Goal: Contribute content: Add original content to the website for others to see

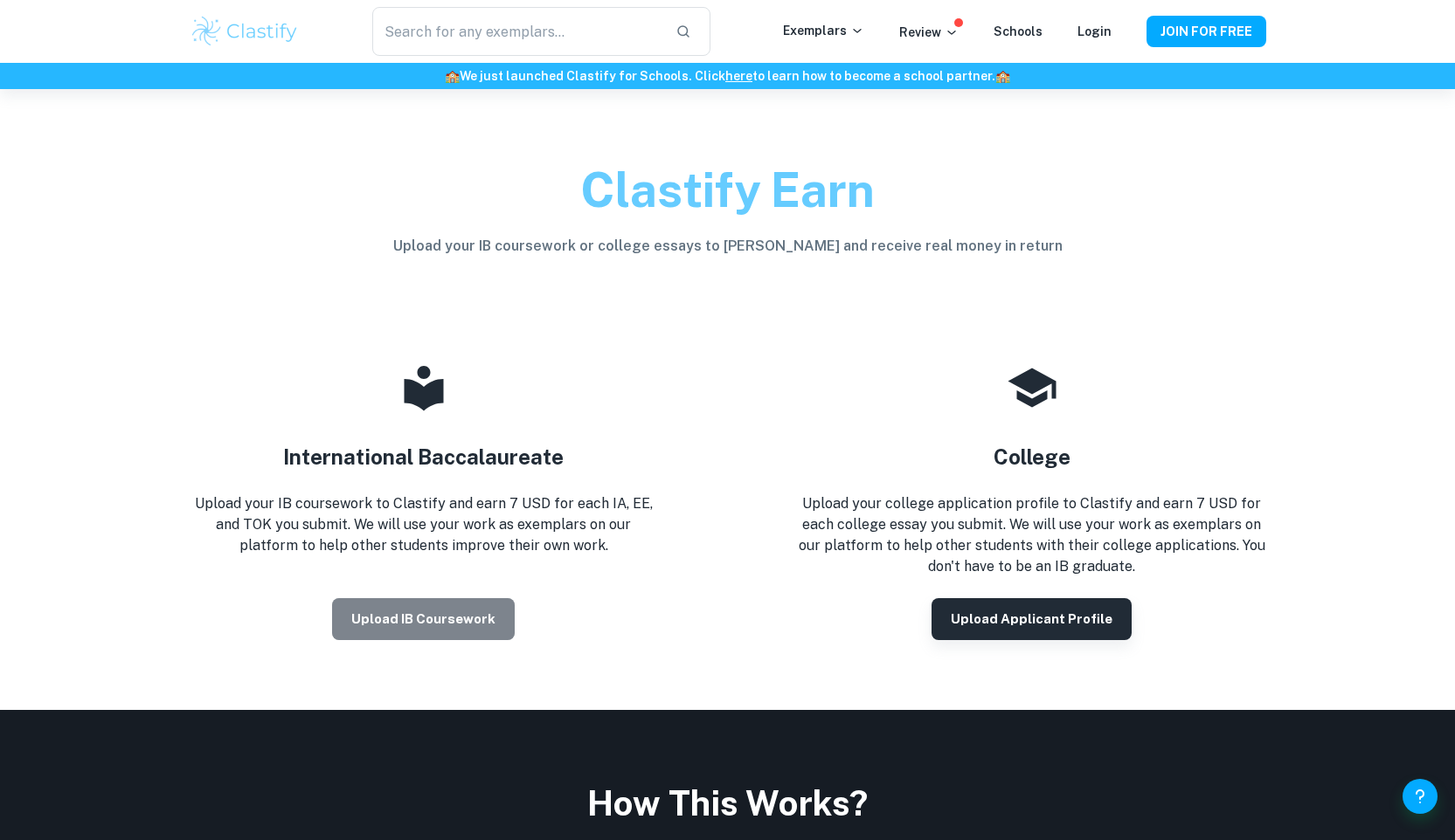
click at [442, 624] on button "Upload IB coursework" at bounding box center [423, 619] width 183 height 42
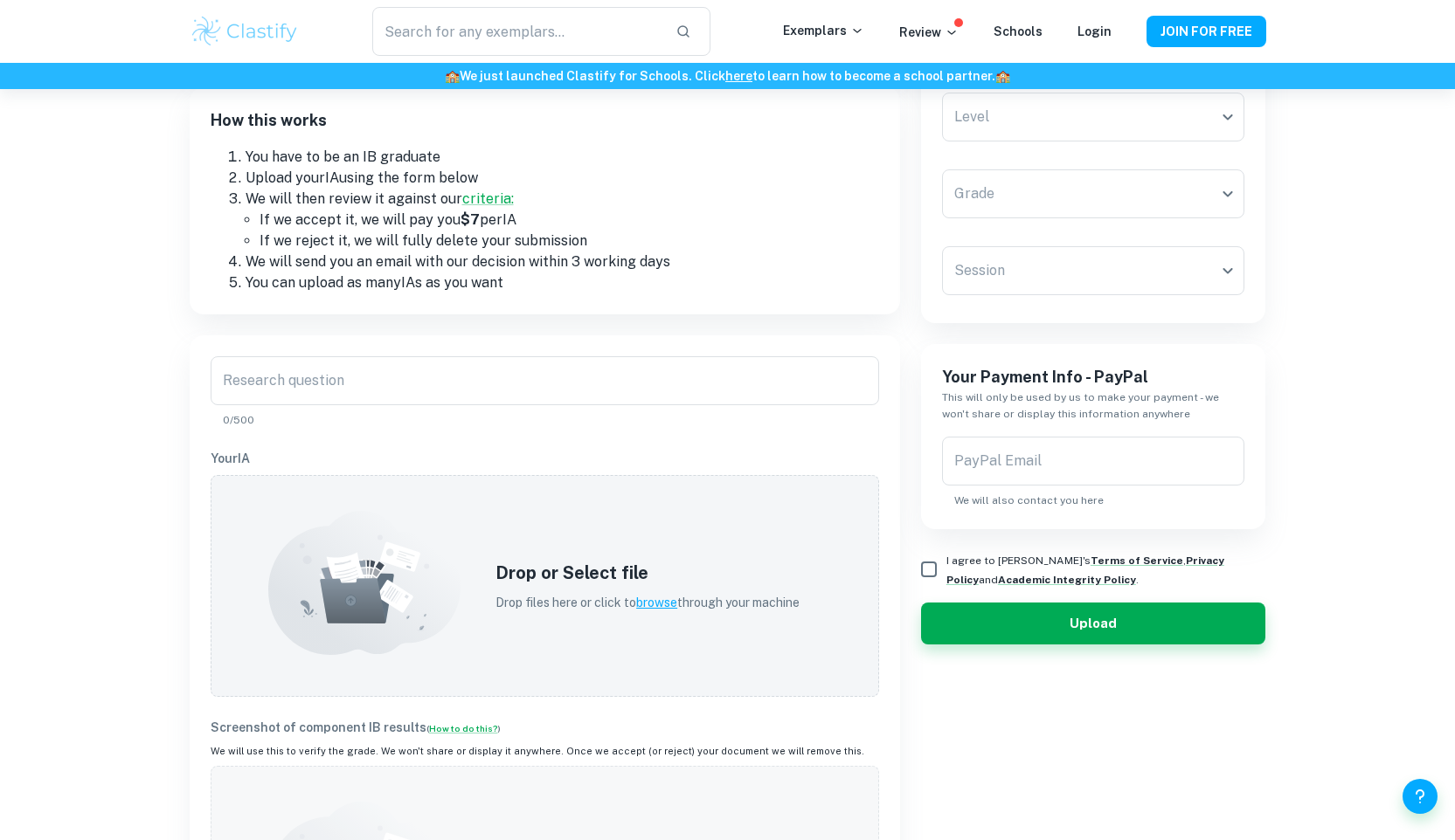
scroll to position [211, 0]
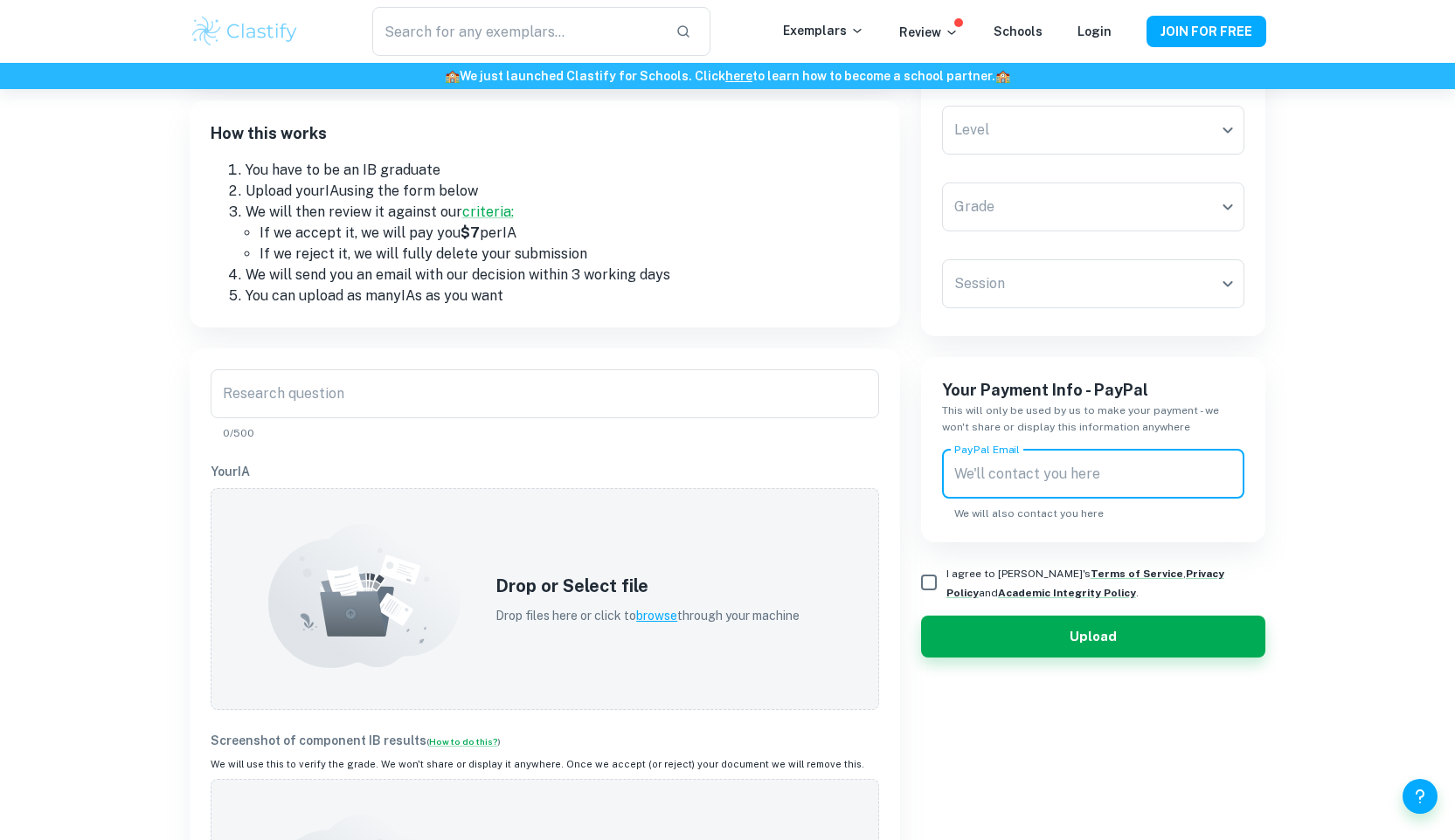
click at [993, 468] on div "PayPal Email PayPal Email We will also contact you here" at bounding box center [1093, 485] width 304 height 71
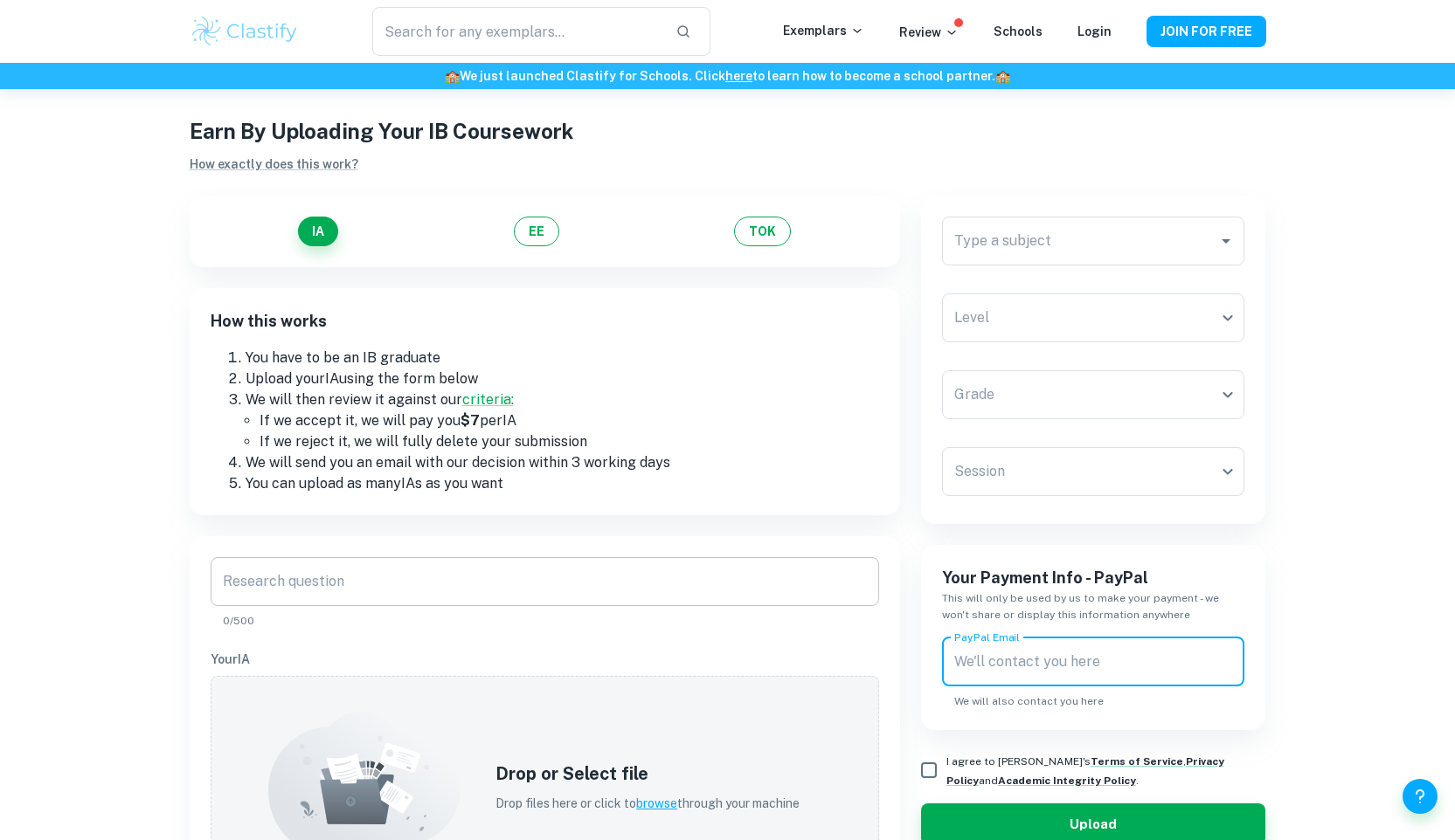
scroll to position [0, 0]
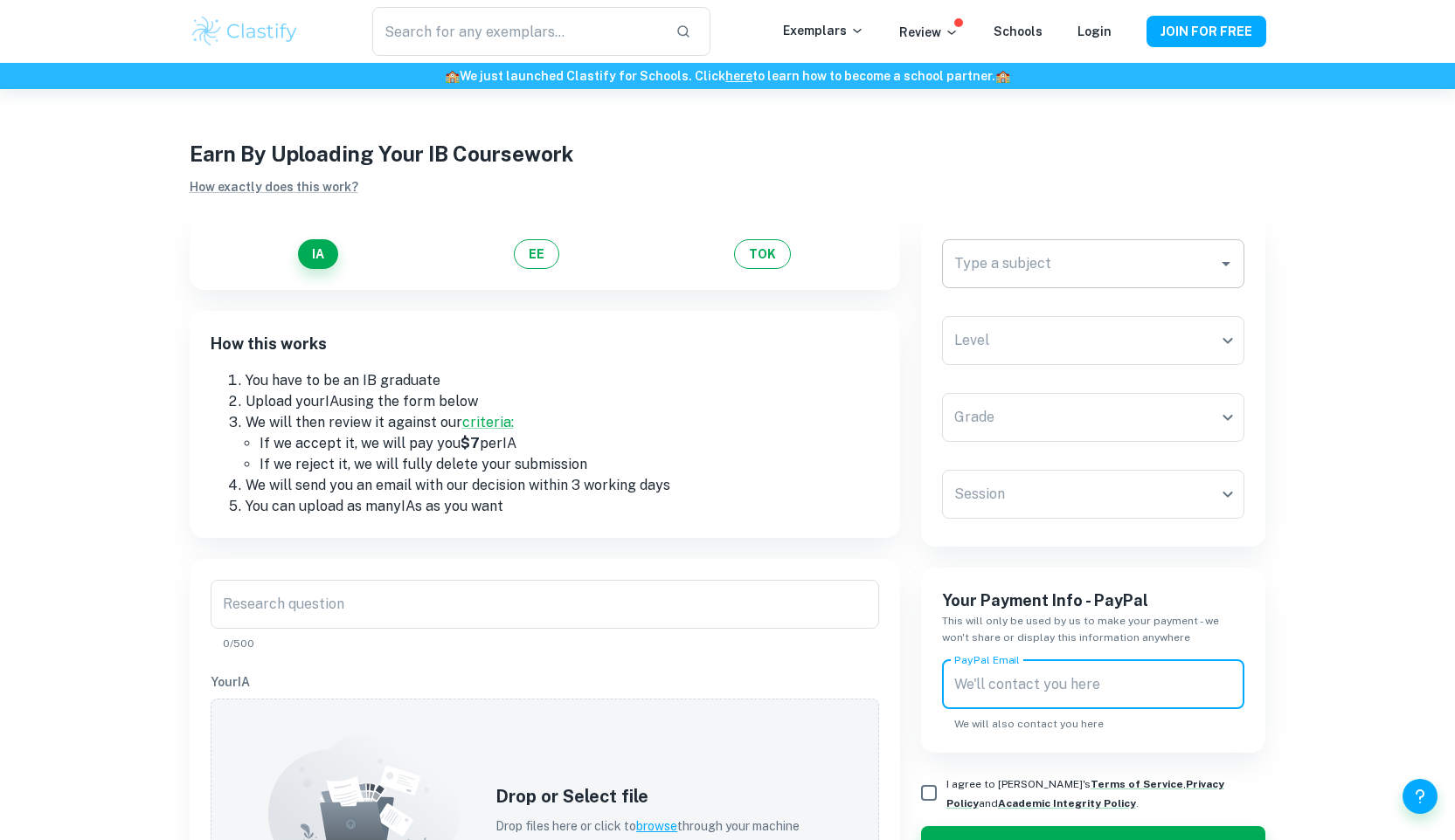
click at [1109, 271] on input "Type a subject" at bounding box center [1080, 263] width 261 height 33
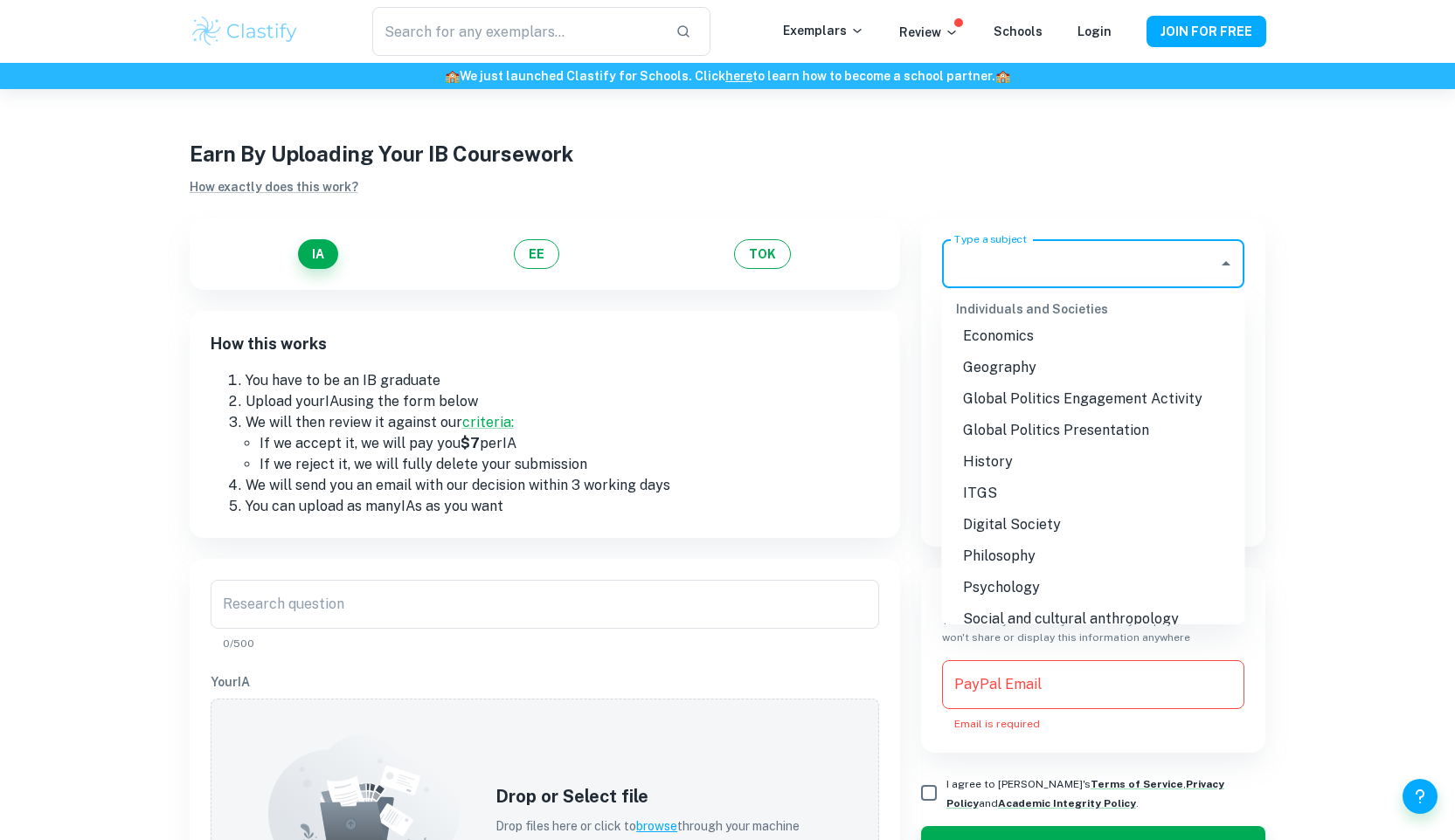
scroll to position [1664, 0]
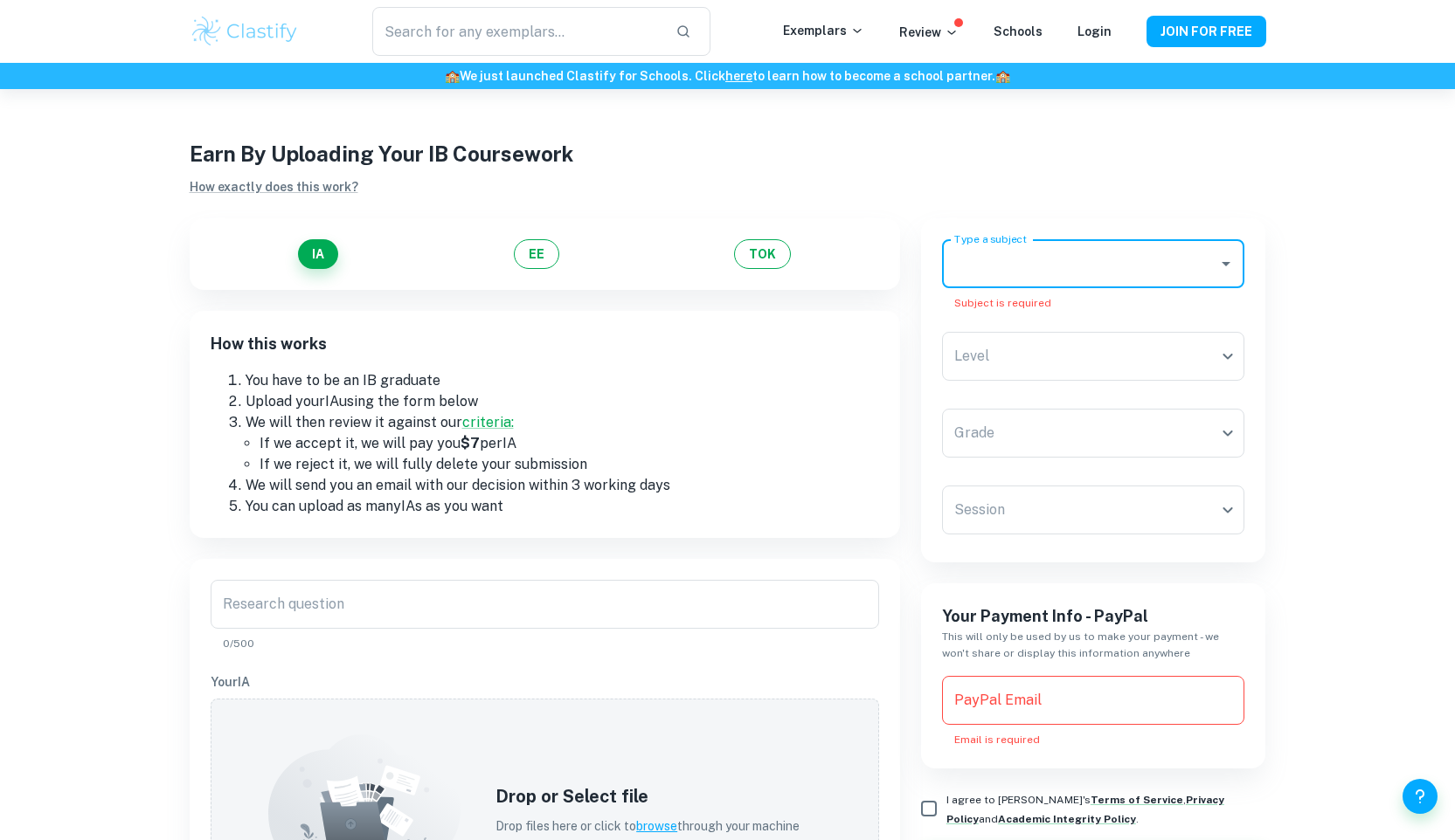
click at [1064, 287] on div "Type a subject" at bounding box center [1093, 264] width 304 height 49
click at [1006, 358] on li "Economics" at bounding box center [1093, 353] width 304 height 32
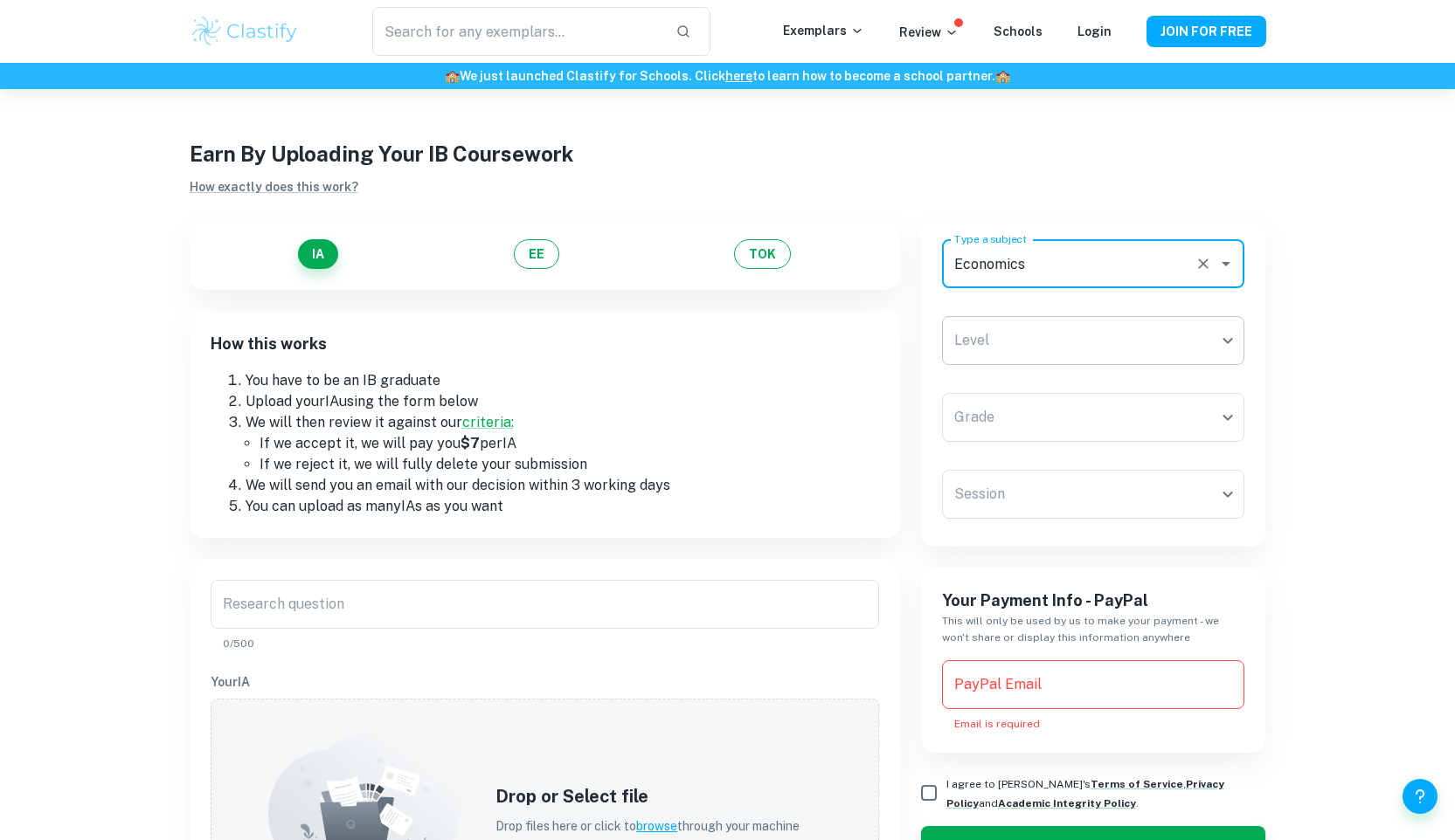
type input "Economics"
click at [1035, 345] on body "​ Exemplars Review Schools Login JOIN FOR FREE 🏫 We just launched Clastify for …" at bounding box center [727, 508] width 1455 height 840
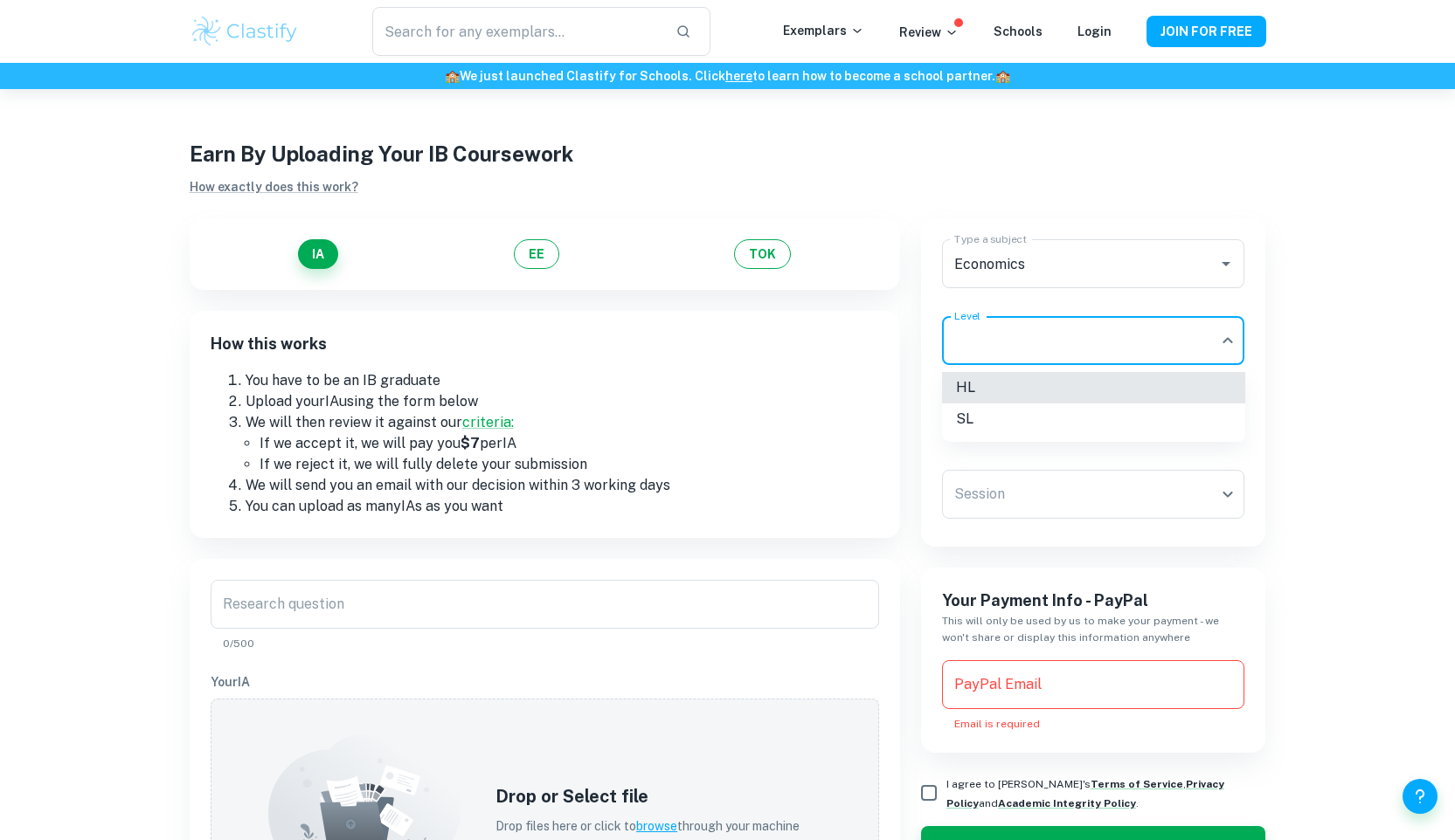
click at [1017, 384] on li "HL" at bounding box center [1093, 388] width 304 height 32
type input "HL"
click at [1025, 414] on body "​ Exemplars Review Schools Login JOIN FOR FREE 🏫 We just launched Clastify for …" at bounding box center [727, 508] width 1455 height 840
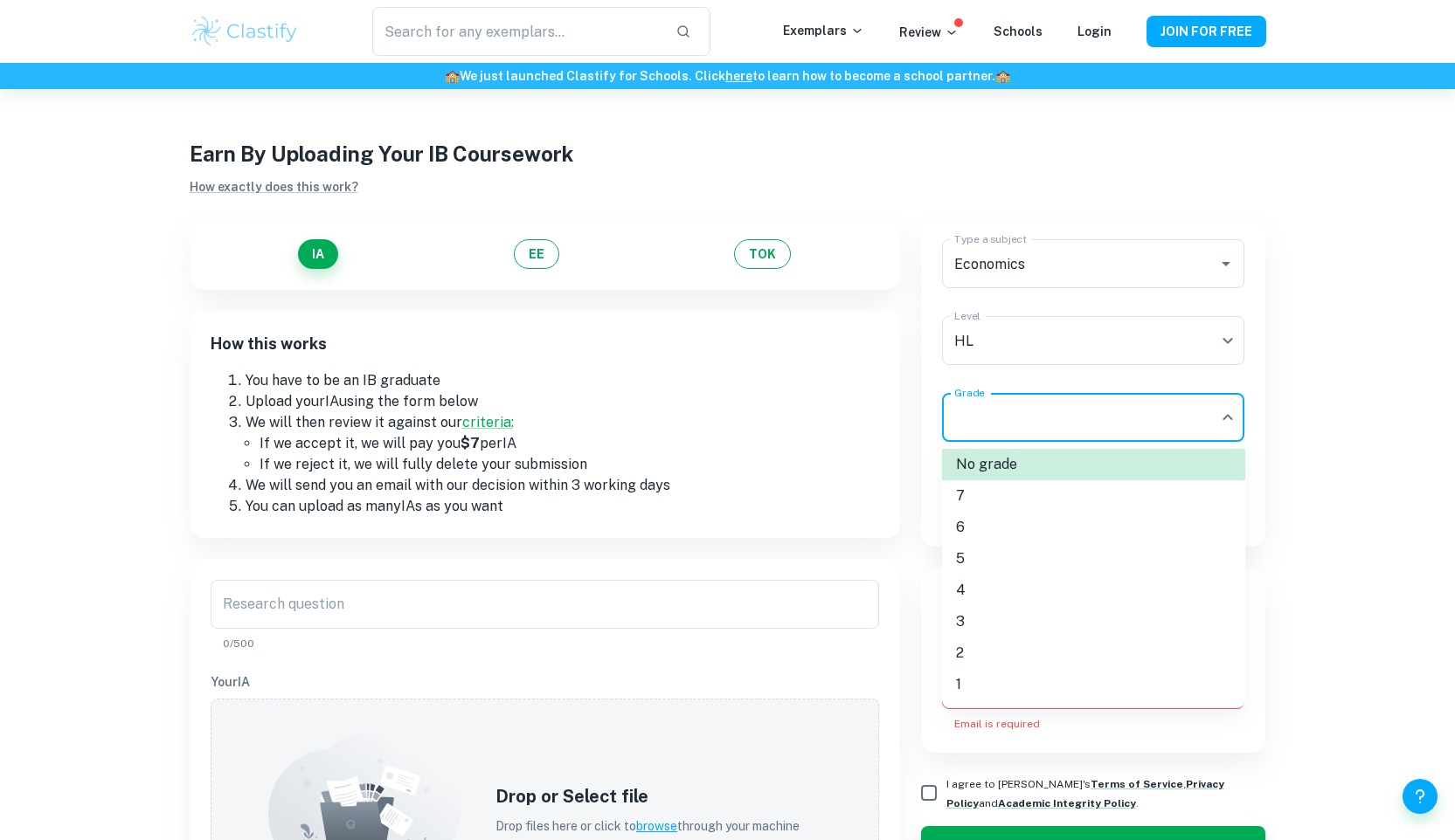
click at [987, 503] on li "7" at bounding box center [1093, 496] width 304 height 32
type input "7"
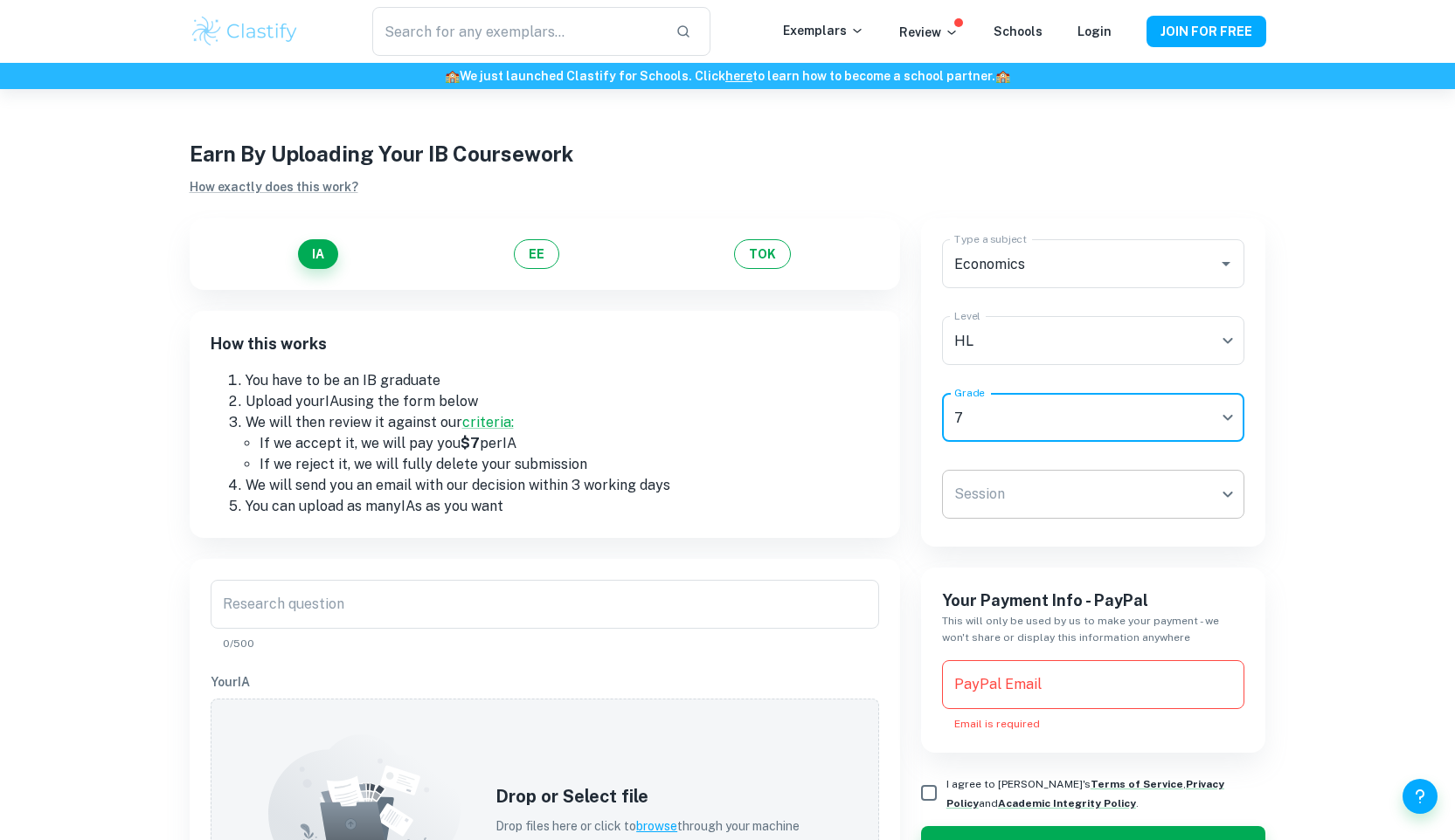
click at [1058, 505] on body "​ Exemplars Review Schools Login JOIN FOR FREE 🏫 We just launched Clastify for …" at bounding box center [727, 508] width 1455 height 840
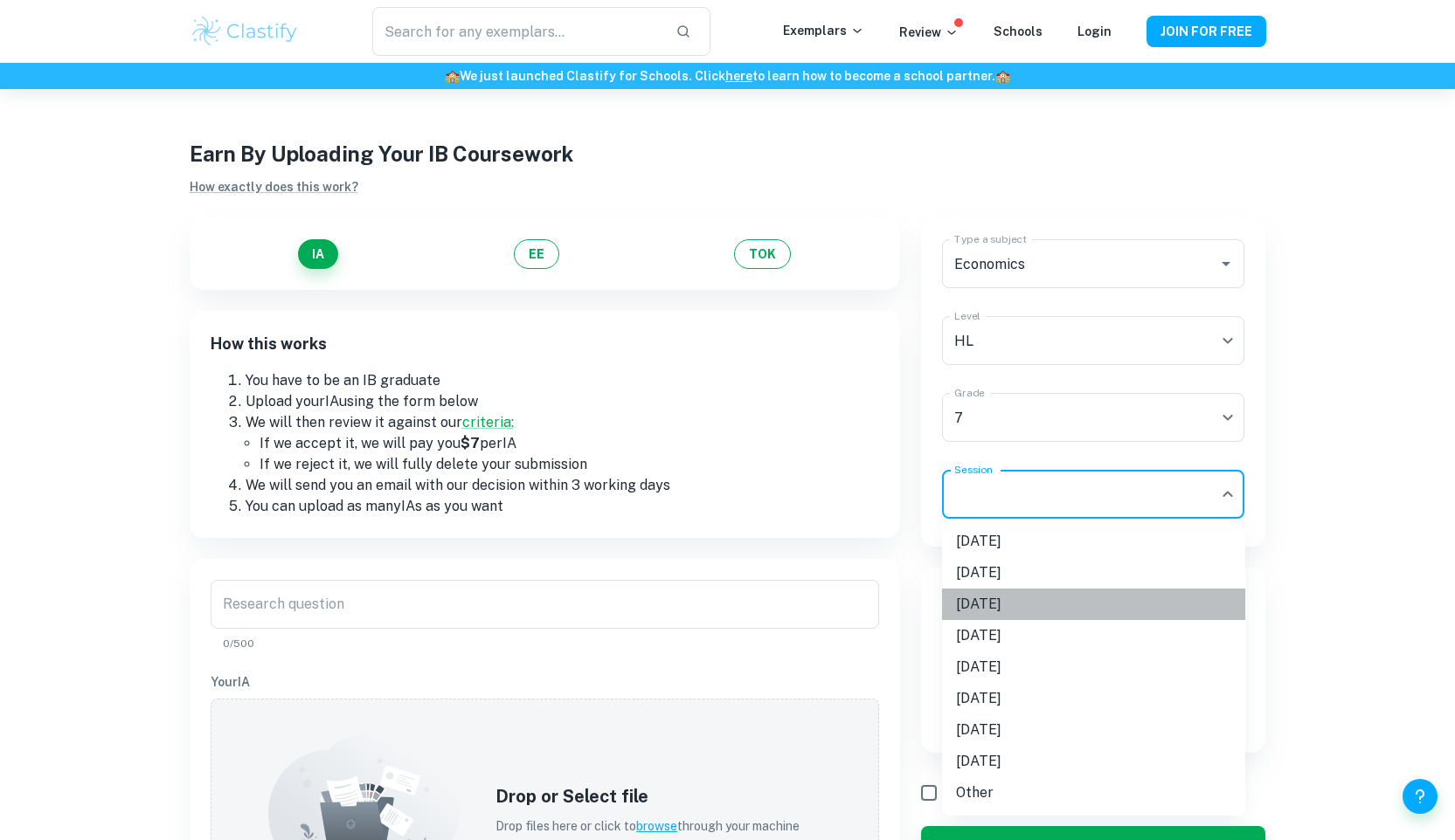
click at [1008, 602] on li "[DATE]" at bounding box center [1093, 605] width 304 height 32
type input "M24"
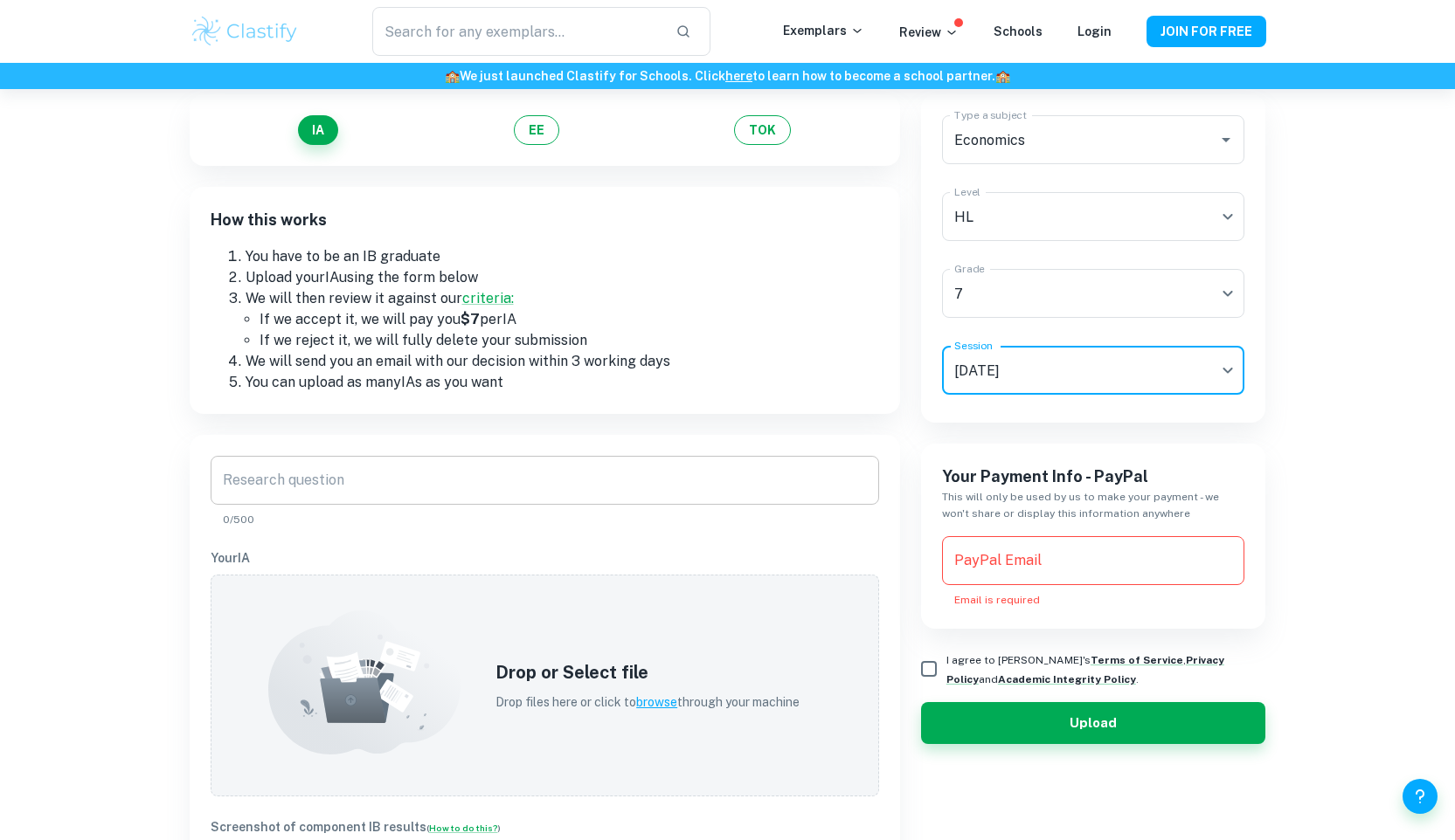
scroll to position [129, 0]
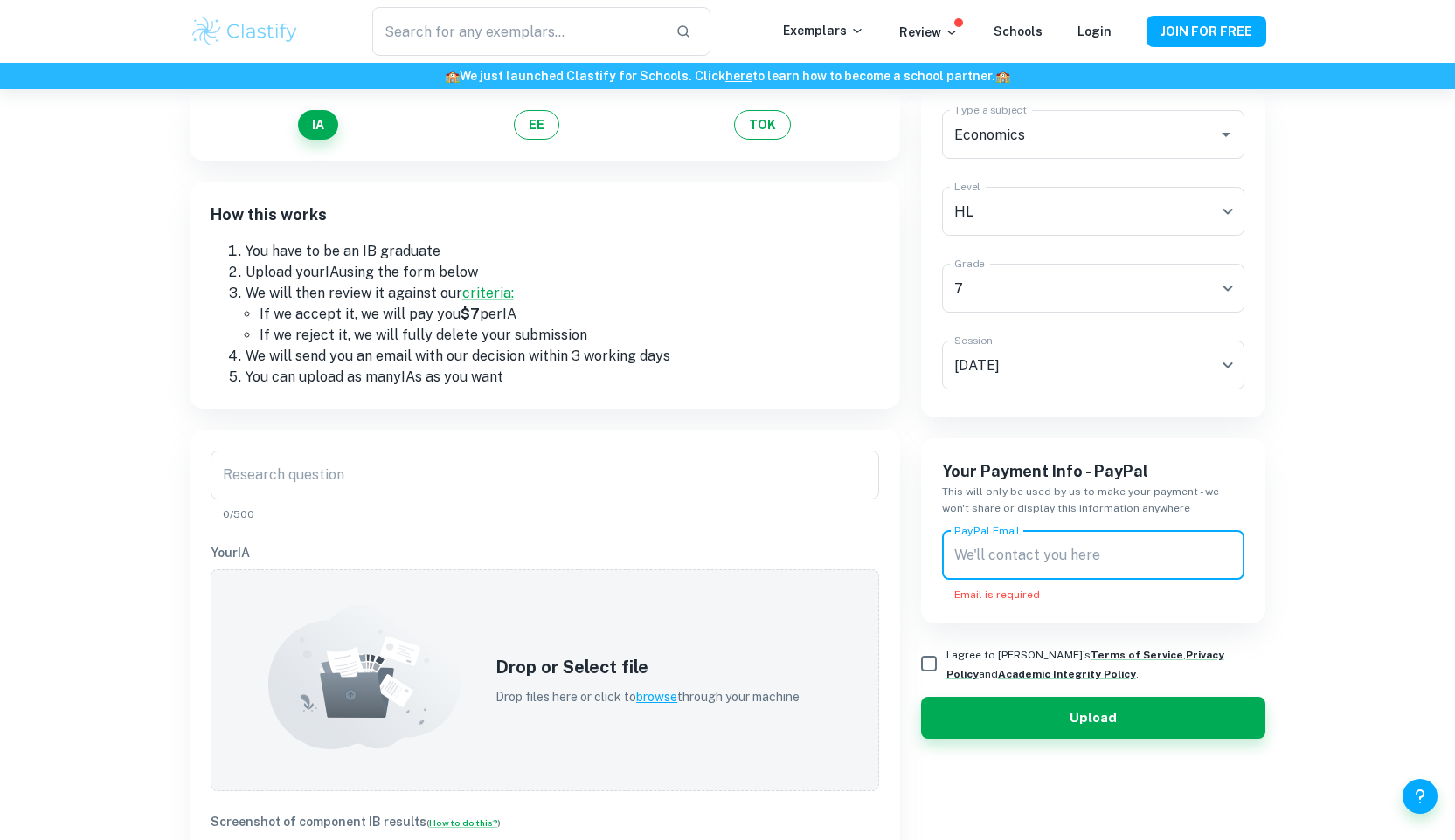
click at [998, 551] on div "PayPal Email PayPal Email Email is required" at bounding box center [1093, 567] width 304 height 71
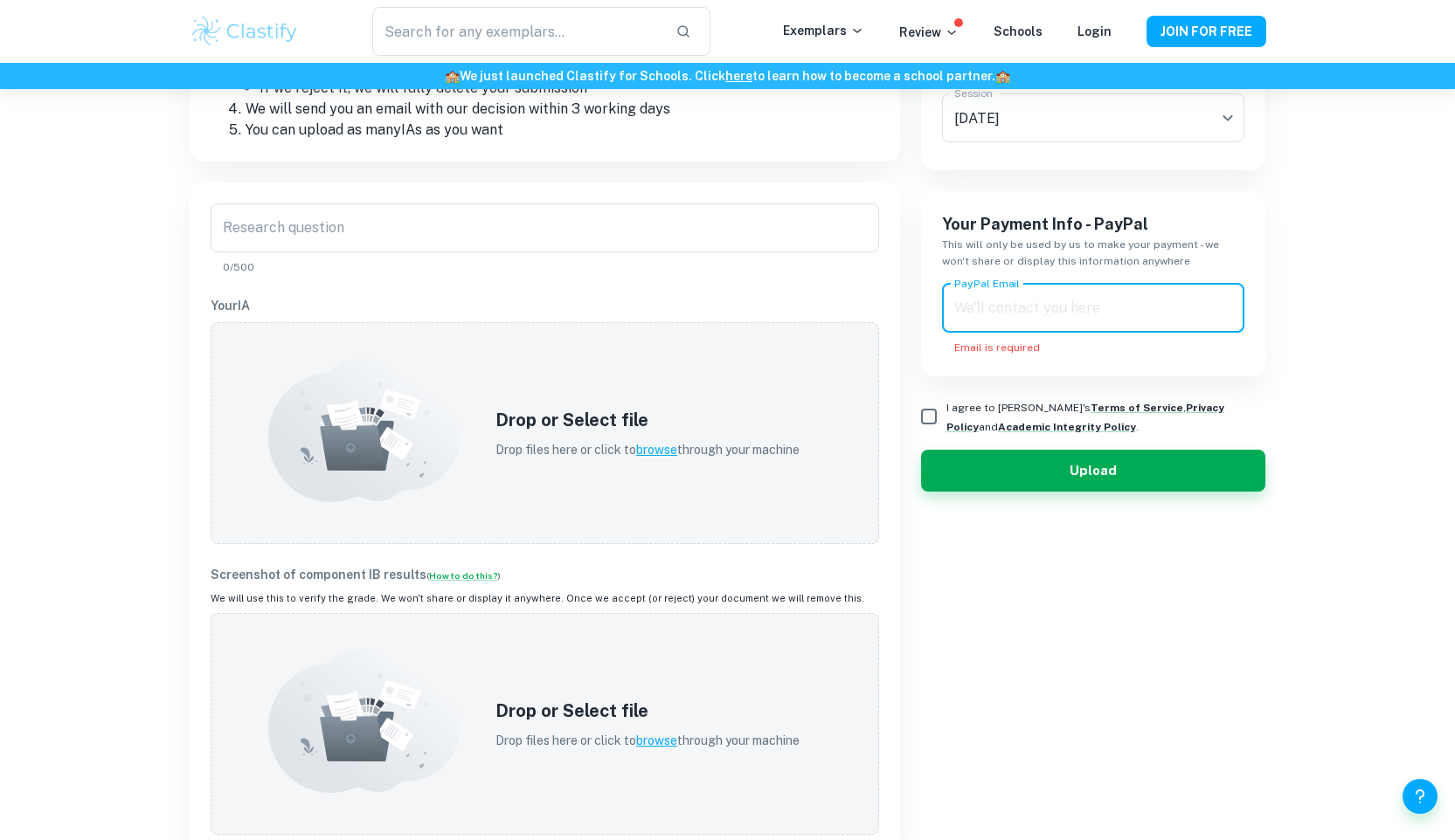
scroll to position [384, 0]
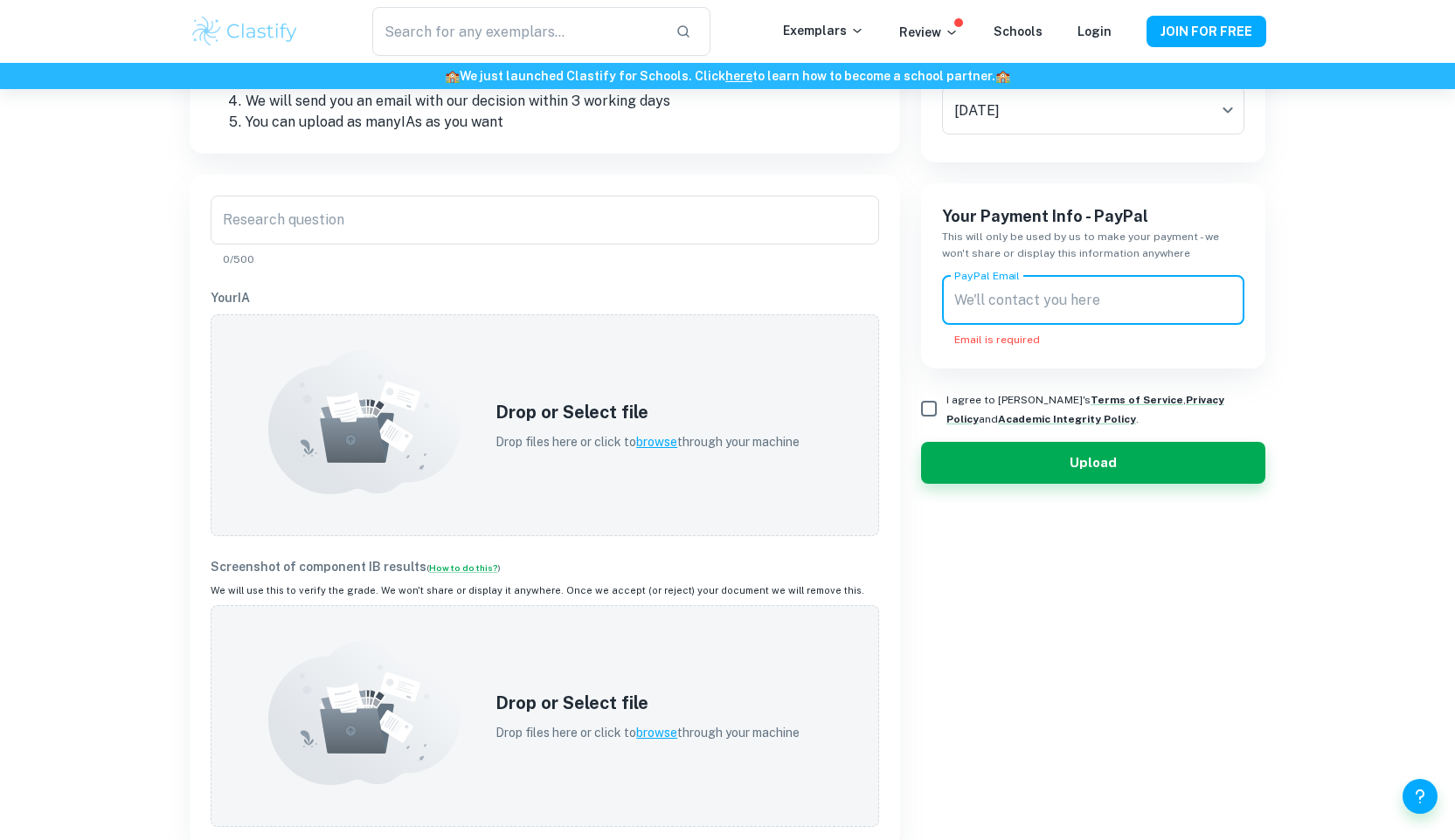
click at [931, 408] on input "I agree to [PERSON_NAME]'s Terms of Service , Privacy Policy and Academic Integ…" at bounding box center [928, 408] width 35 height 35
checkbox input "true"
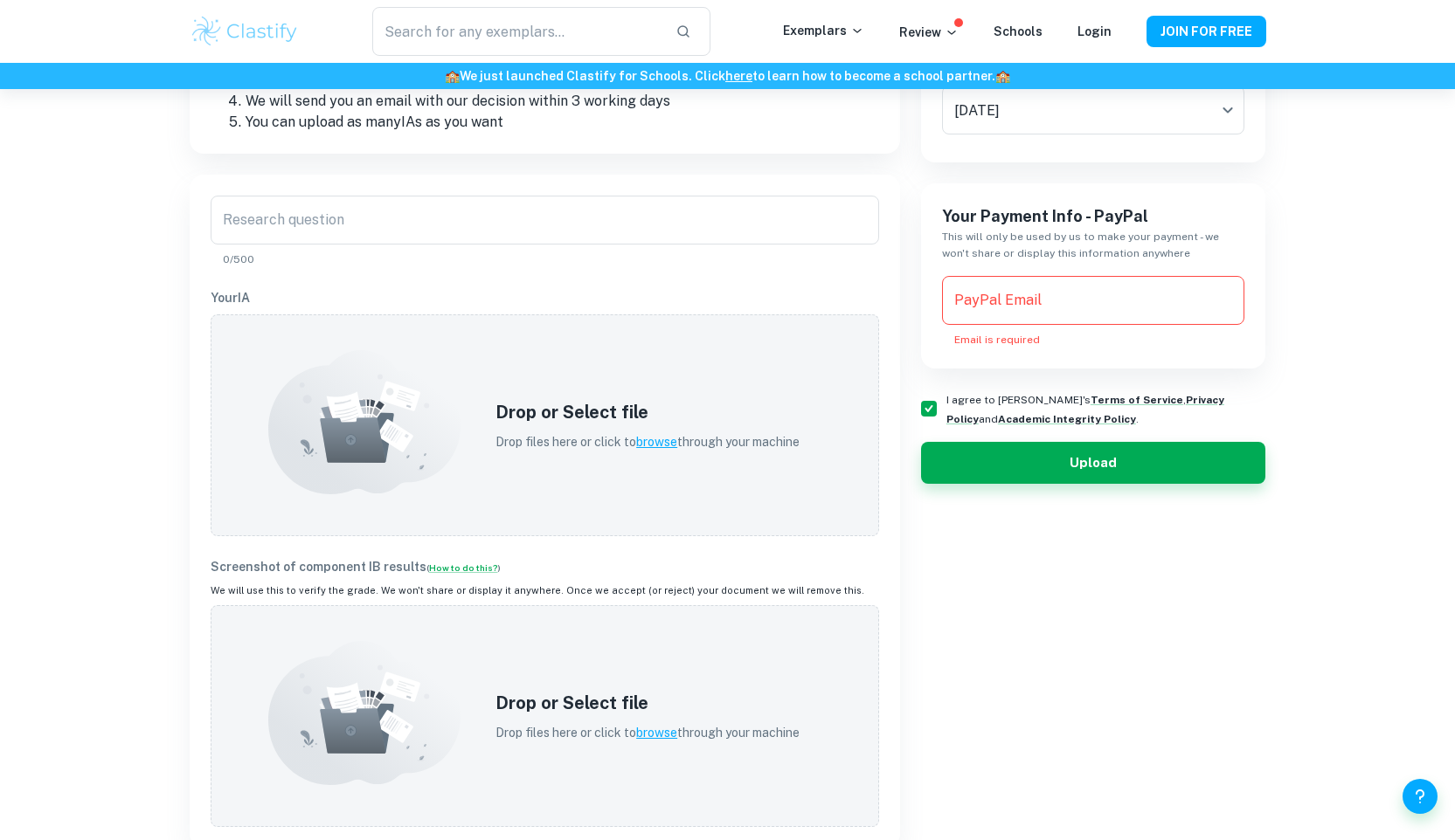
click at [1018, 296] on input "PayPal Email" at bounding box center [1093, 301] width 304 height 49
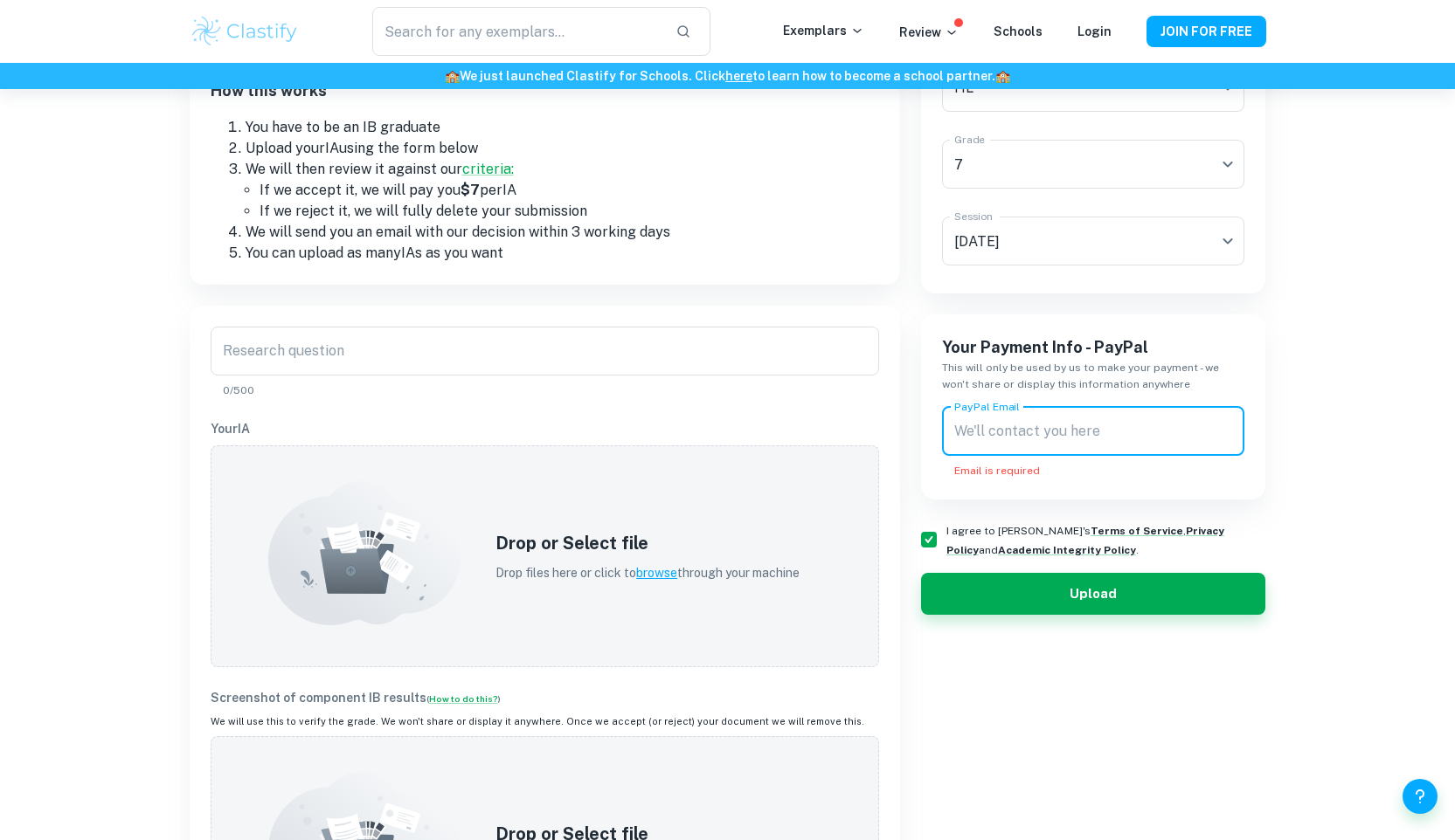
scroll to position [256, 0]
